Goal: Find specific page/section: Find specific page/section

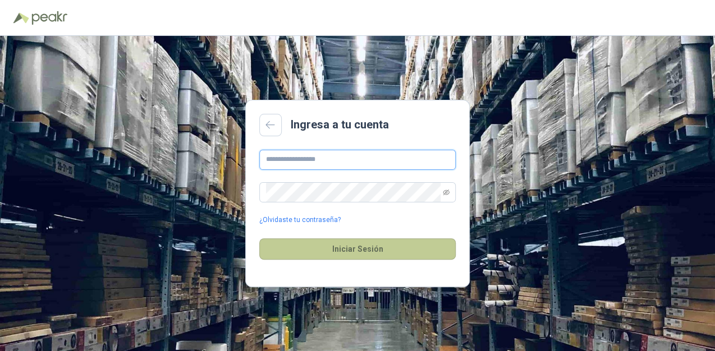
type input "**********"
click at [339, 255] on button "Iniciar Sesión" at bounding box center [357, 248] width 196 height 21
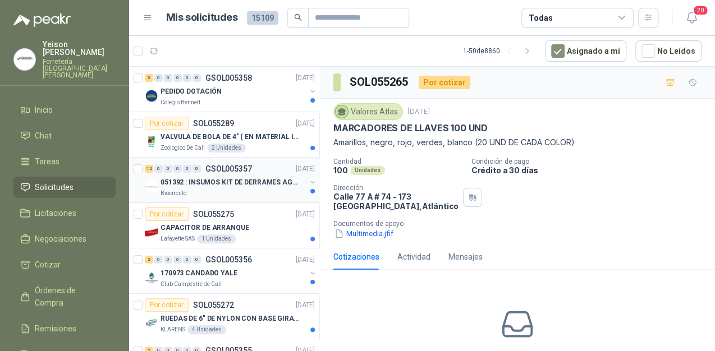
click at [230, 180] on p "051392 : INSUMOS KIT DE DERRAMES AGOSTO 2025" at bounding box center [230, 182] width 140 height 11
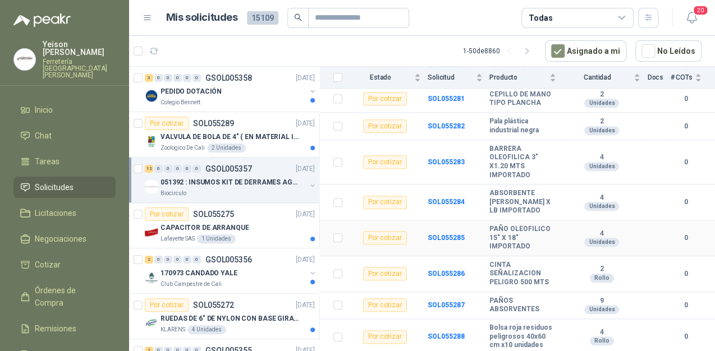
scroll to position [273, 0]
click at [233, 133] on p "VALVULA DE BOLA DE 4" ( EN MATERIAL INTERNO EN PVDF )" at bounding box center [230, 137] width 140 height 11
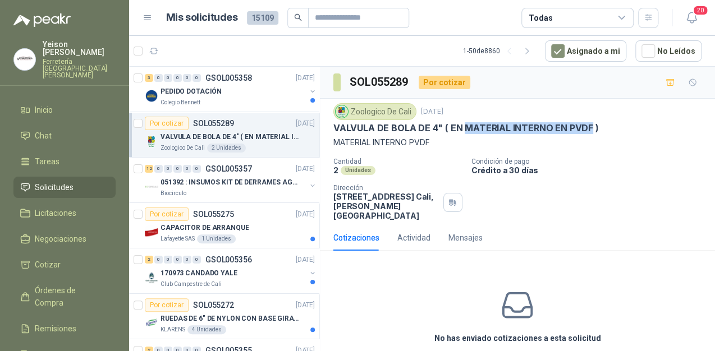
drag, startPoint x: 587, startPoint y: 127, endPoint x: 465, endPoint y: 126, distance: 122.9
click at [465, 126] on p "VALVULA DE BOLA DE 4" ( EN MATERIAL INTERNO EN PVDF )" at bounding box center [465, 128] width 265 height 12
copy p "MATERIAL INTERNO EN PVDF"
